Goal: Information Seeking & Learning: Understand process/instructions

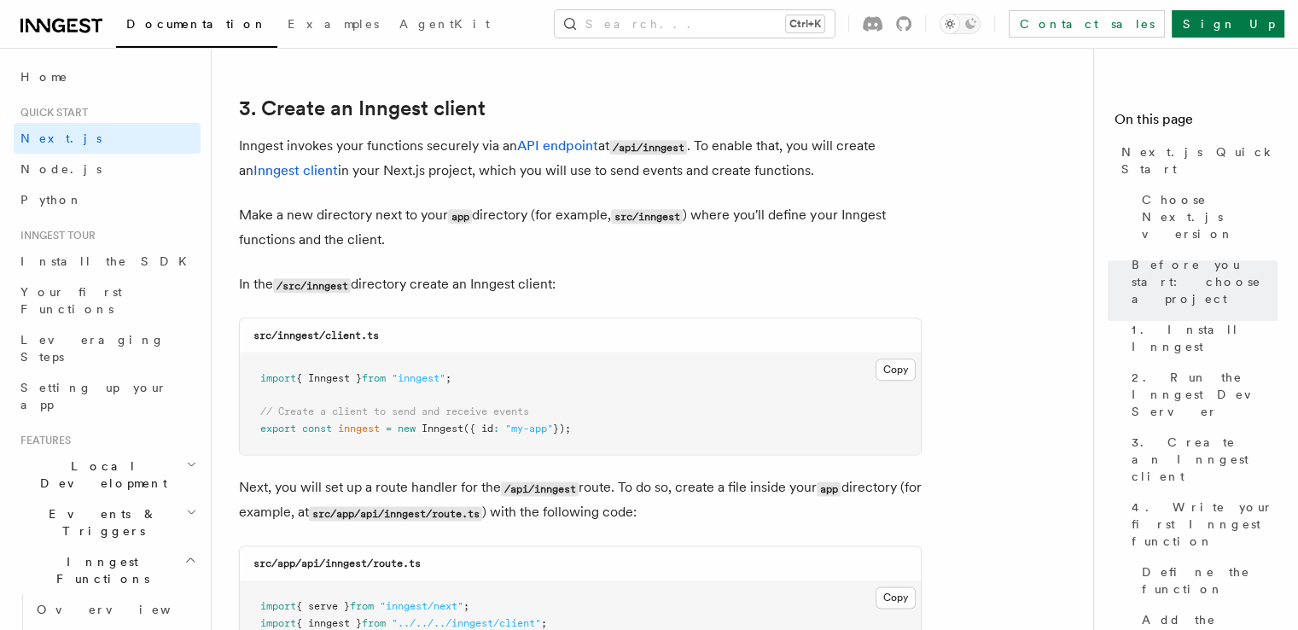
scroll to position [2219, 0]
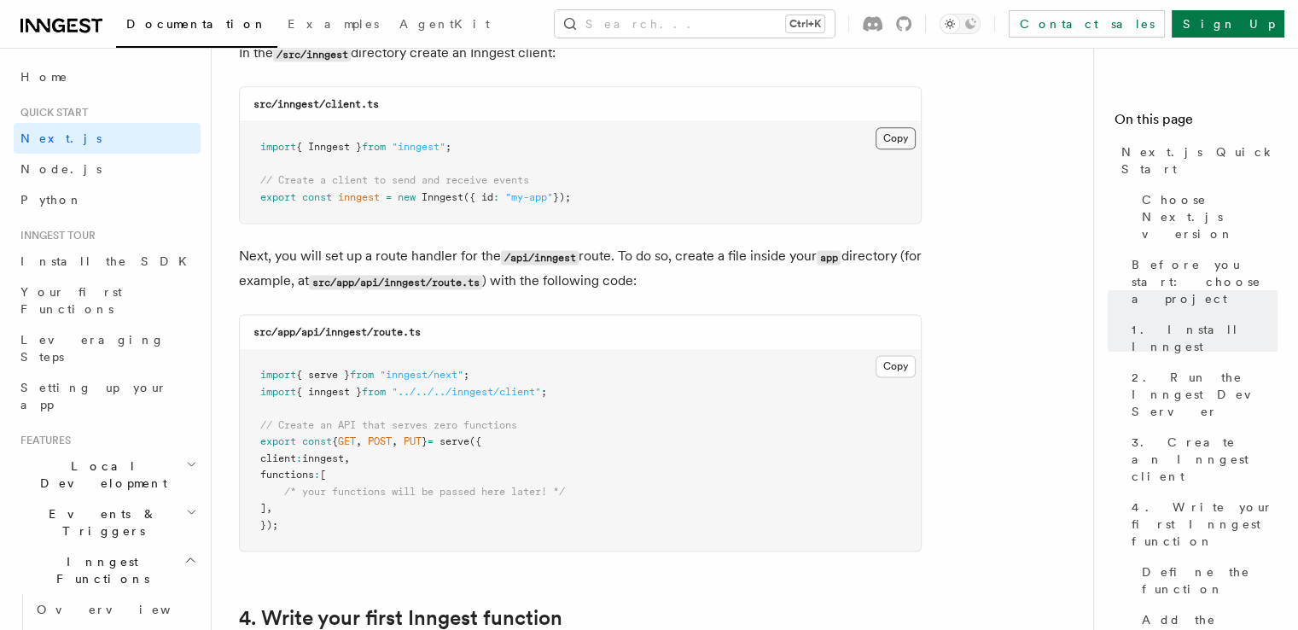
click at [893, 137] on button "Copy Copied" at bounding box center [896, 138] width 40 height 22
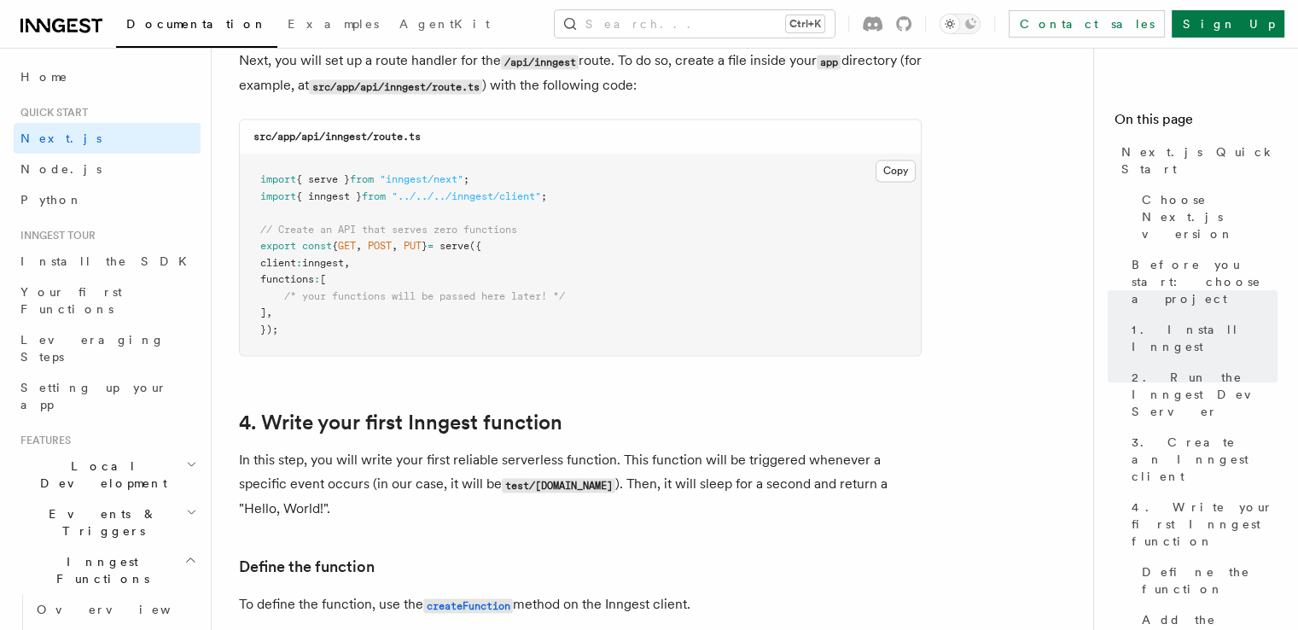
scroll to position [2389, 0]
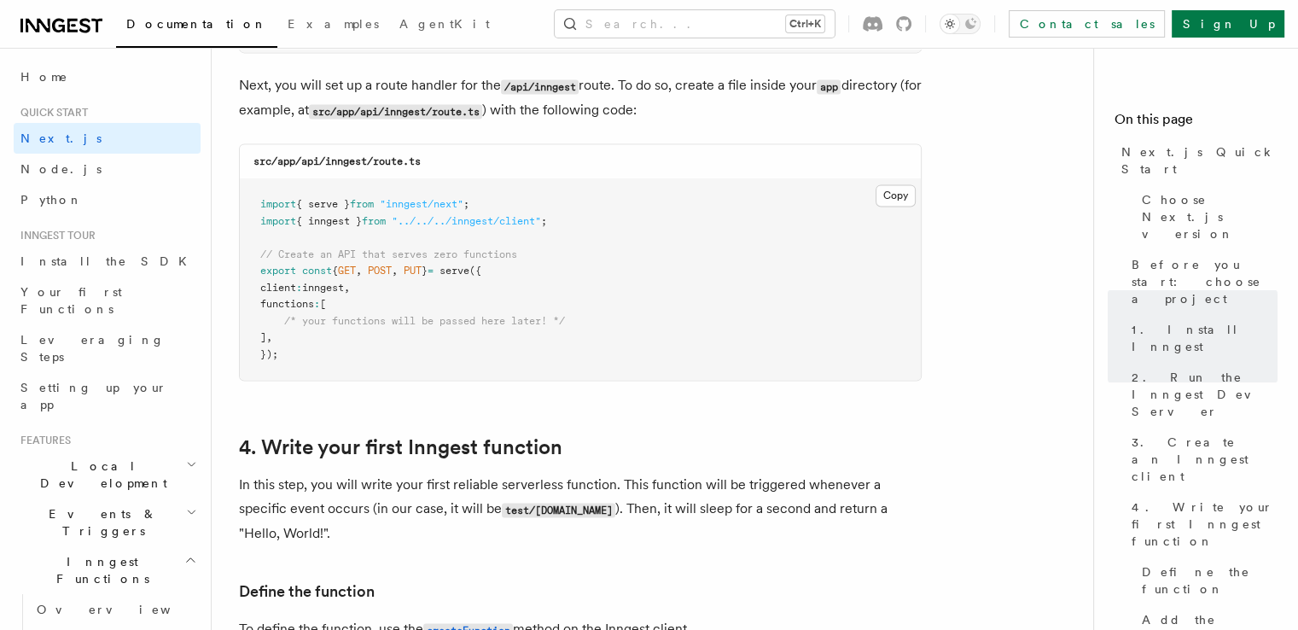
click at [641, 269] on pre "import { serve } from "inngest/next" ; import { inngest } from "../../../innges…" at bounding box center [580, 279] width 681 height 201
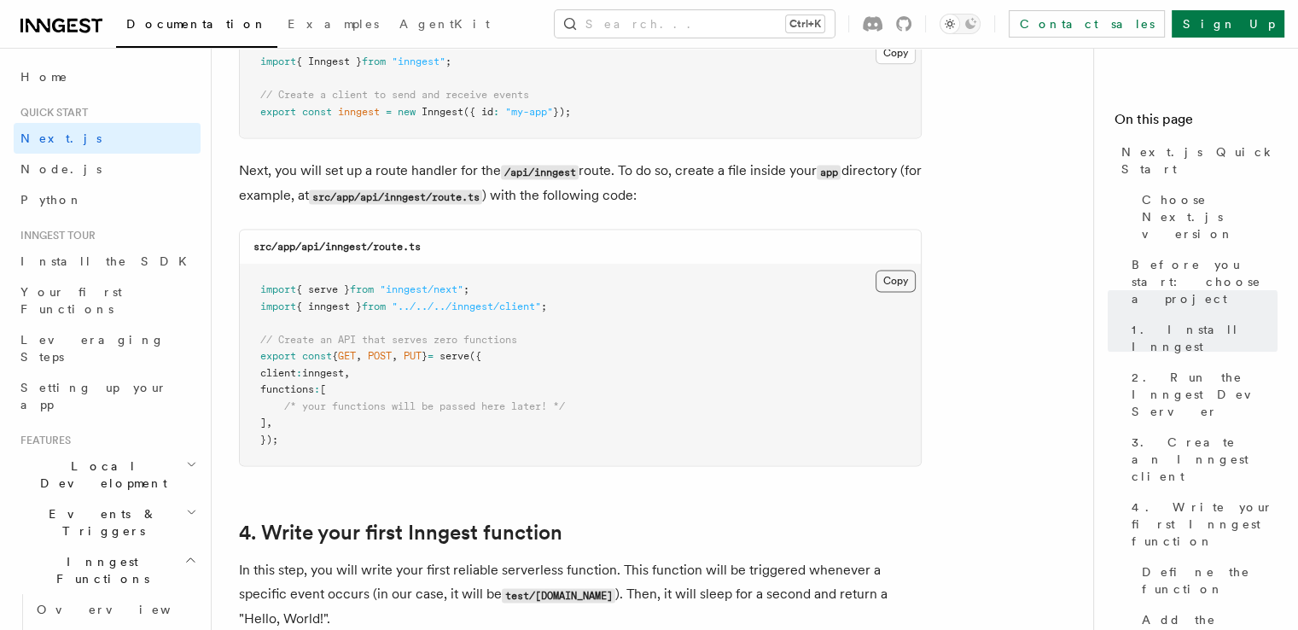
click at [885, 276] on button "Copy Copied" at bounding box center [896, 281] width 40 height 22
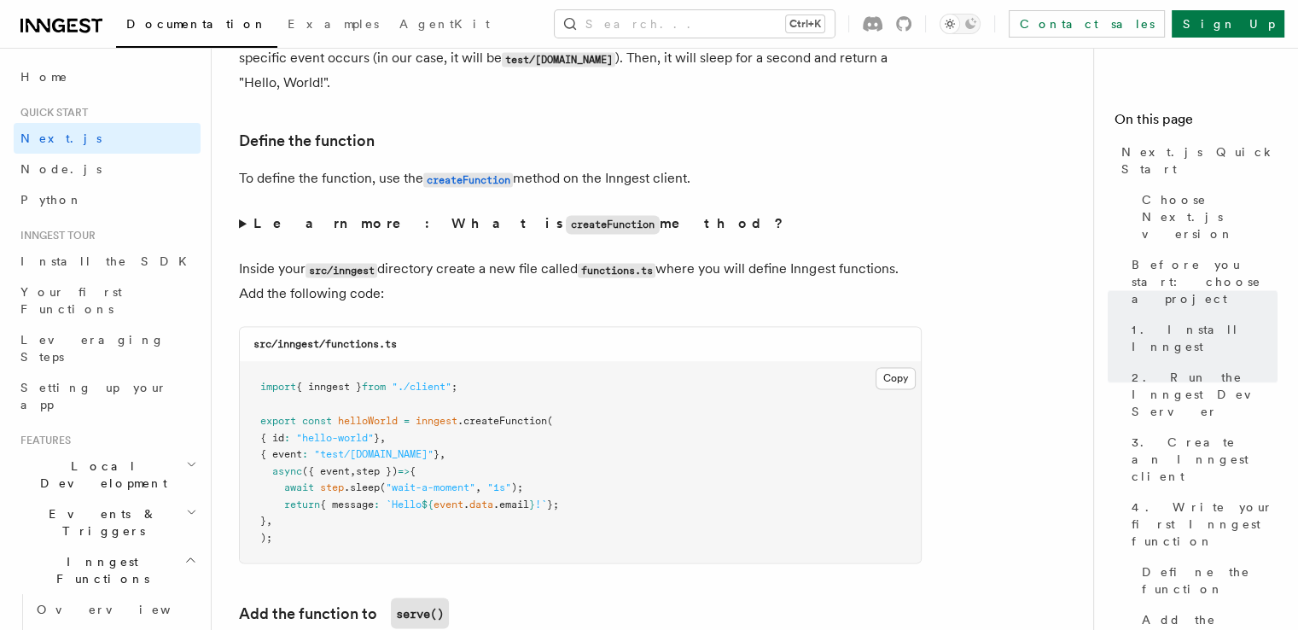
scroll to position [2901, 0]
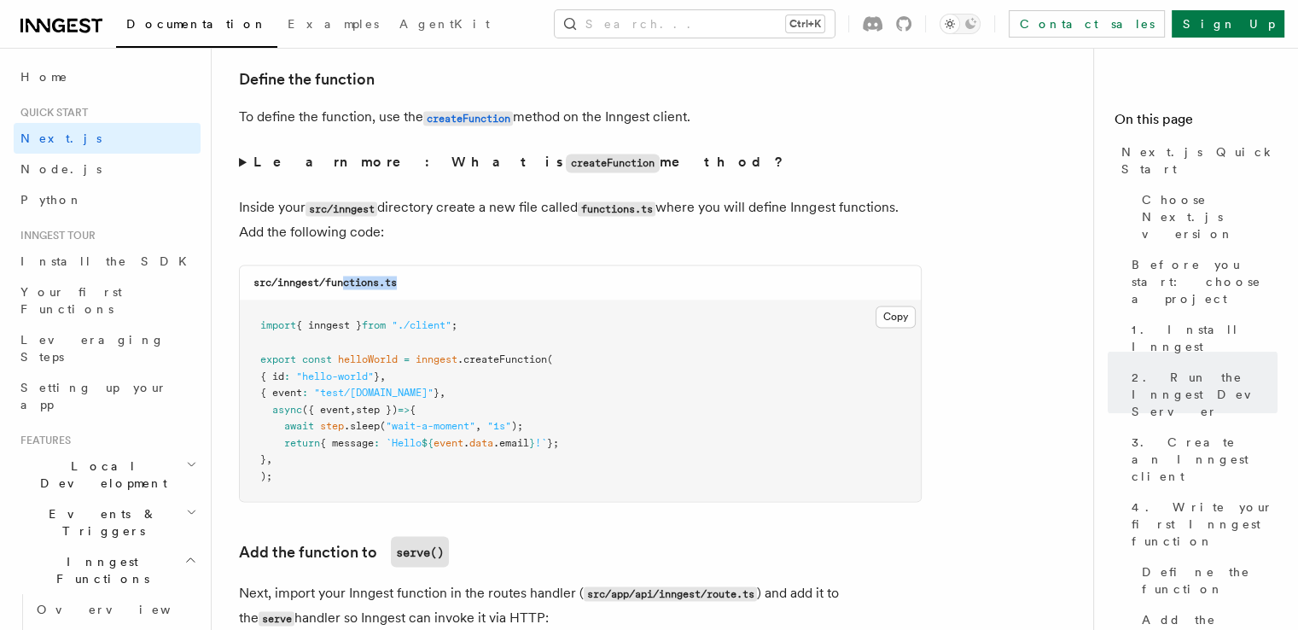
drag, startPoint x: 347, startPoint y: 288, endPoint x: 421, endPoint y: 285, distance: 73.4
click at [418, 285] on div "src/inngest/functions.ts" at bounding box center [580, 282] width 681 height 35
click at [451, 283] on div "src/inngest/functions.ts" at bounding box center [580, 282] width 681 height 35
click at [361, 288] on code "src/inngest/functions.ts" at bounding box center [324, 282] width 143 height 12
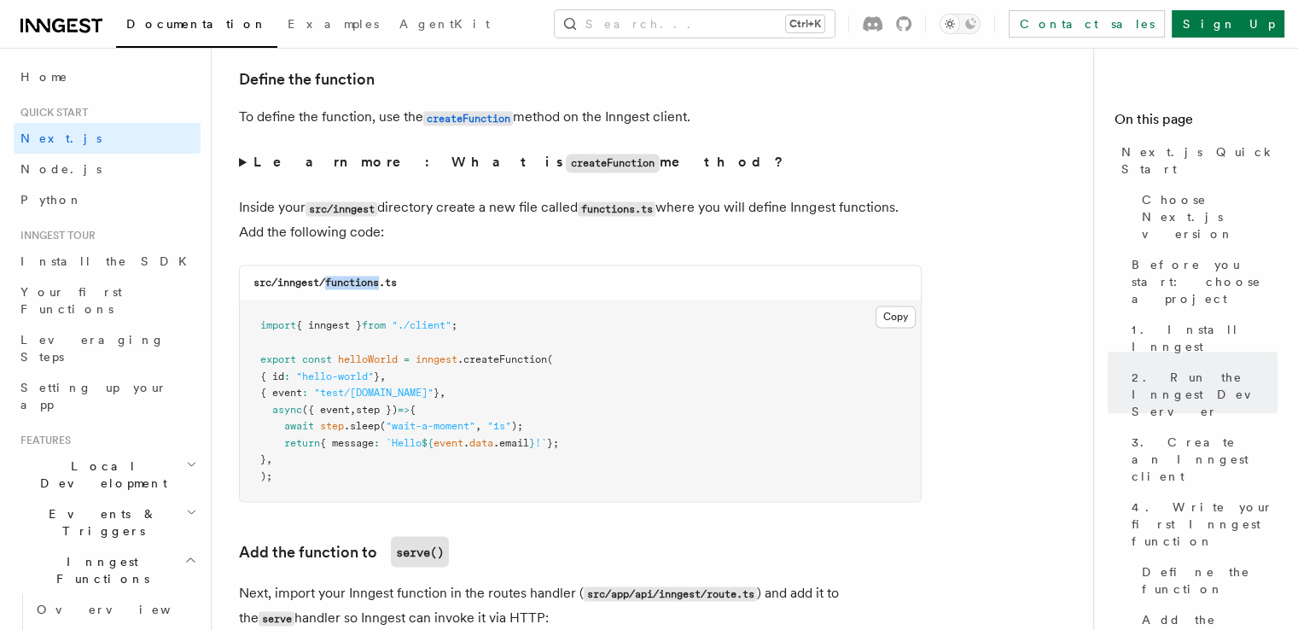
copy code "functions"
click at [696, 389] on pre "import { inngest } from "./client" ; export const helloWorld = inngest .createF…" at bounding box center [580, 400] width 681 height 201
click at [905, 322] on button "Copy Copied" at bounding box center [896, 317] width 40 height 22
